Goal: Information Seeking & Learning: Stay updated

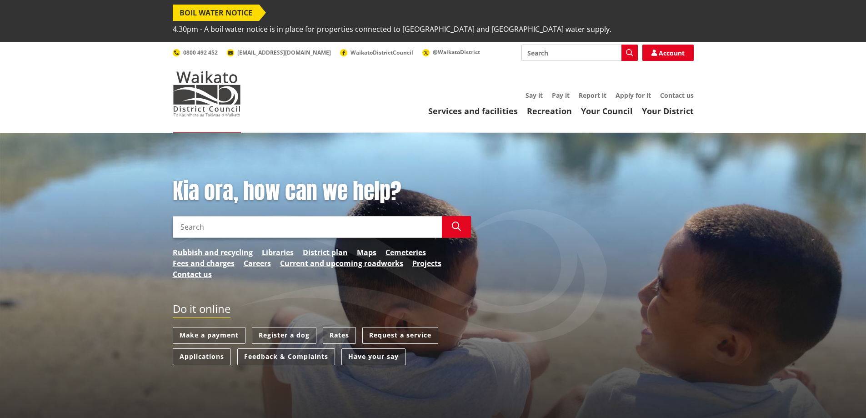
click at [362, 216] on input "Search" at bounding box center [307, 227] width 269 height 22
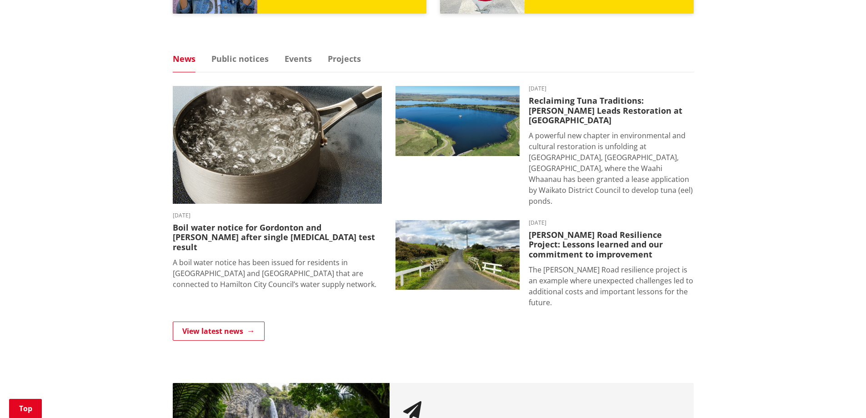
scroll to position [591, 0]
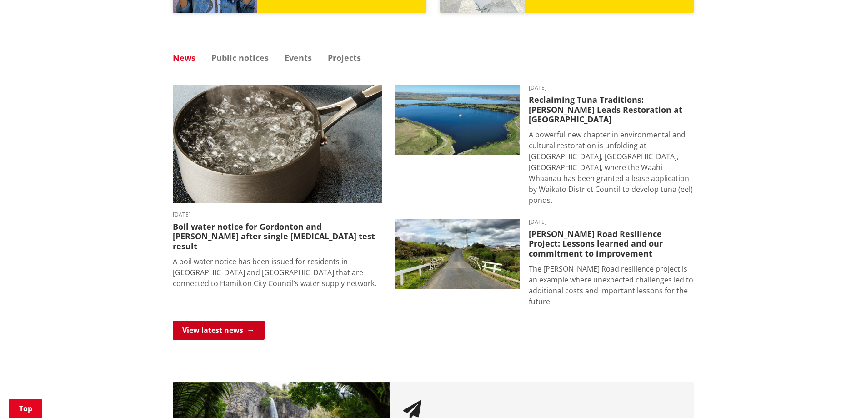
click at [225, 320] on link "View latest news" at bounding box center [219, 329] width 92 height 19
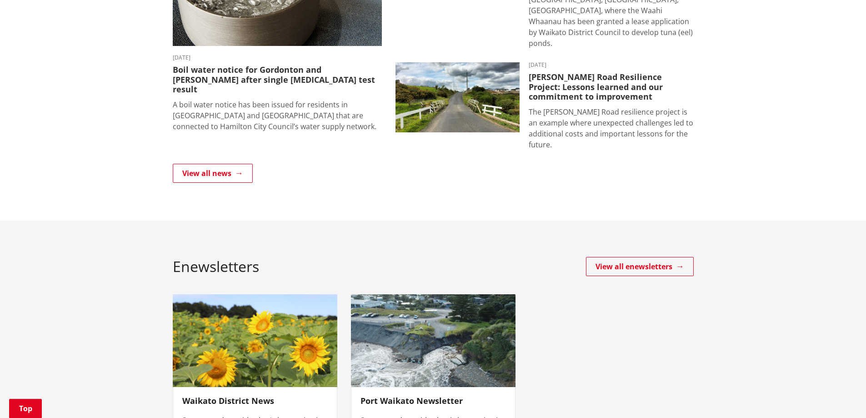
scroll to position [318, 0]
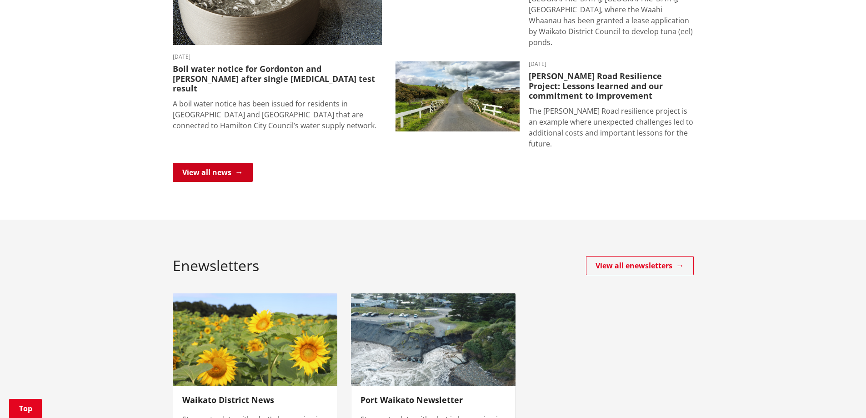
click at [237, 163] on link "View all news" at bounding box center [213, 172] width 80 height 19
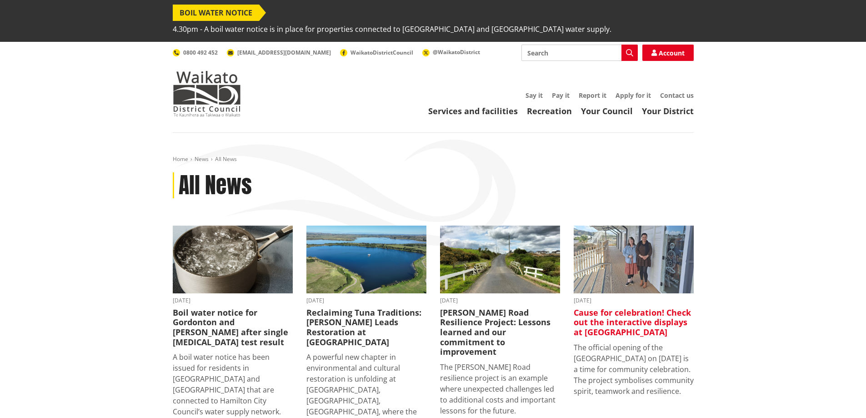
scroll to position [227, 0]
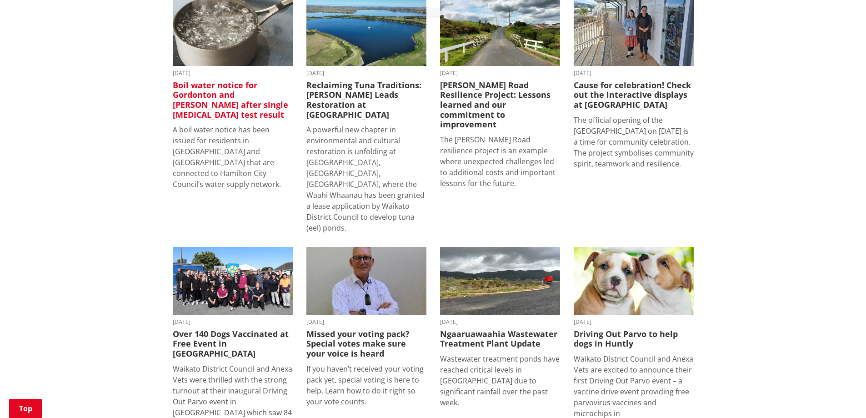
click at [232, 124] on p "A boil water notice has been issued for residents in [GEOGRAPHIC_DATA] and [GEO…" at bounding box center [233, 156] width 120 height 65
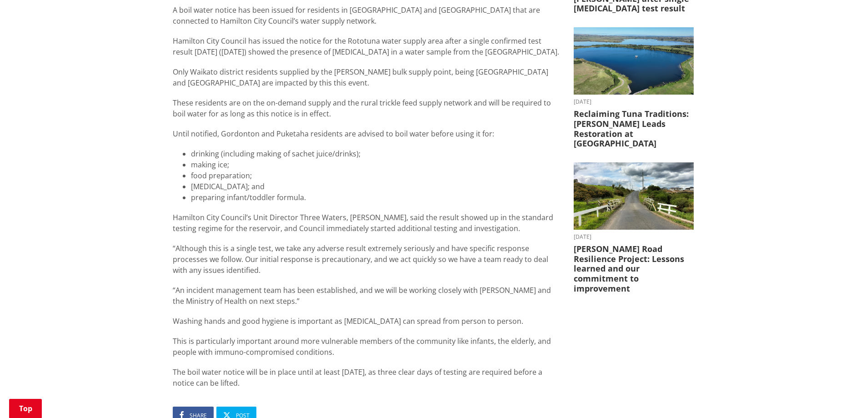
scroll to position [364, 0]
